Goal: Task Accomplishment & Management: Use online tool/utility

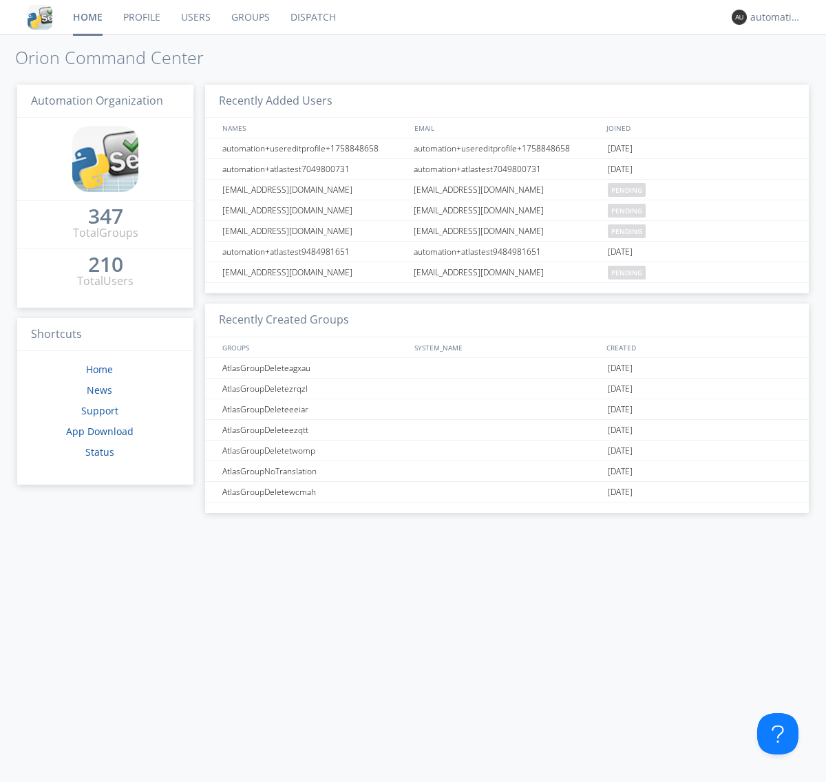
click at [312, 17] on link "Dispatch" at bounding box center [313, 17] width 66 height 34
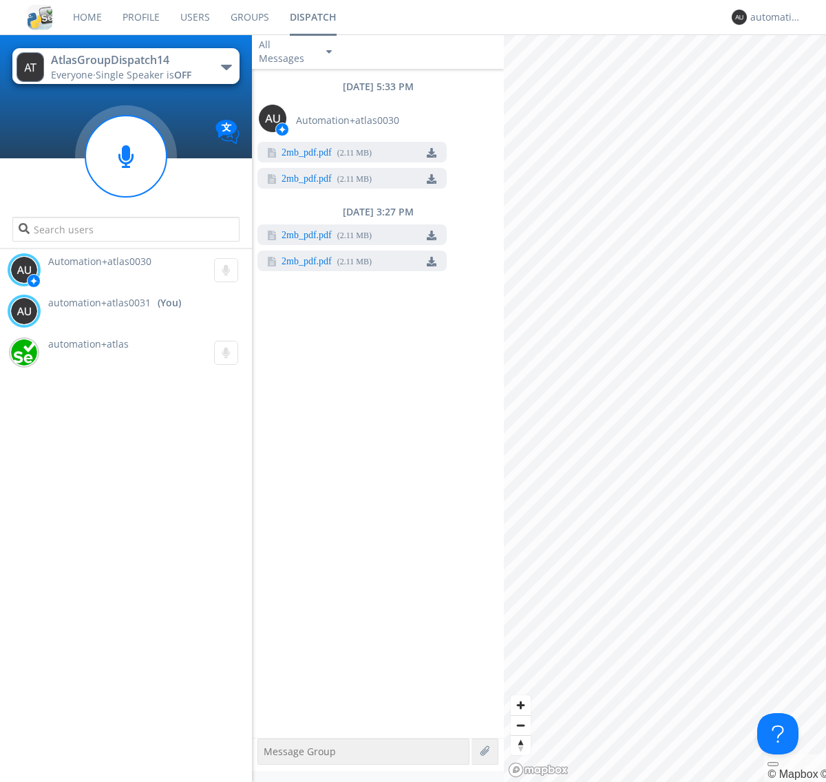
click at [306, 262] on link "2mb_pdf.pdf" at bounding box center [307, 262] width 50 height 11
click at [773, 17] on div "automation+atlas0031" at bounding box center [777, 17] width 52 height 14
click at [783, 72] on div "Log Out" at bounding box center [783, 73] width 71 height 25
